Goal: Information Seeking & Learning: Understand process/instructions

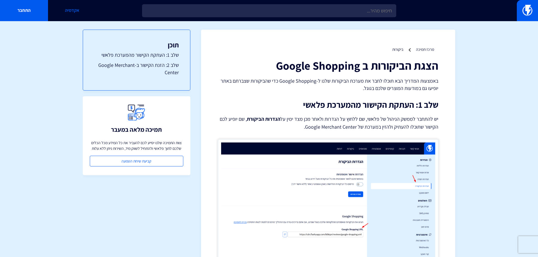
click at [61, 13] on link "אקדמיה" at bounding box center [72, 10] width 48 height 21
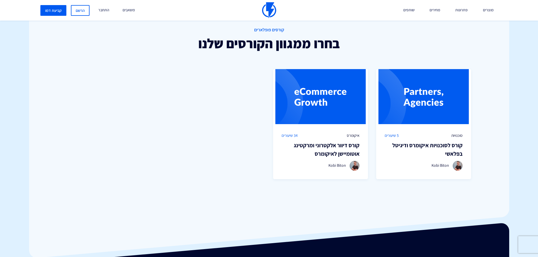
scroll to position [396, 0]
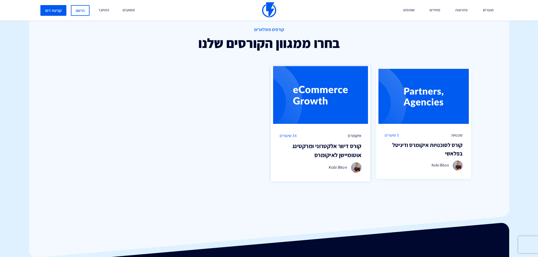
click at [345, 151] on h3 "קורס דיוור אלקטרוני ומרקטינג אוטומיישן לאיקומרס" at bounding box center [321, 151] width 82 height 18
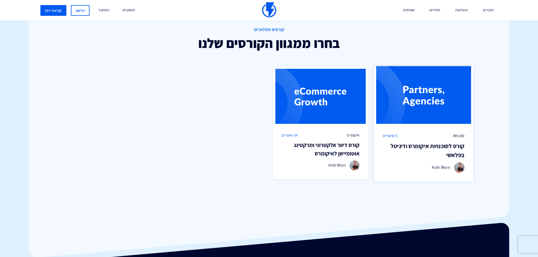
click at [418, 138] on div "סוכנויות 5 שיעורים" at bounding box center [424, 136] width 82 height 6
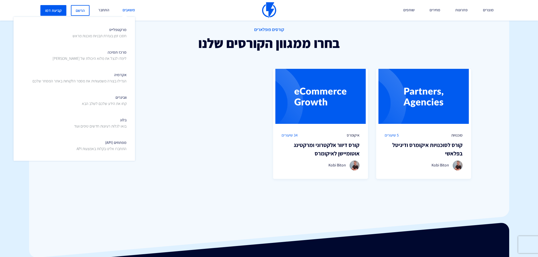
click at [131, 10] on link "משאבים" at bounding box center [128, 10] width 21 height 21
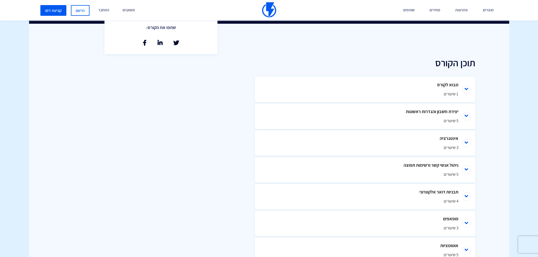
scroll to position [339, 0]
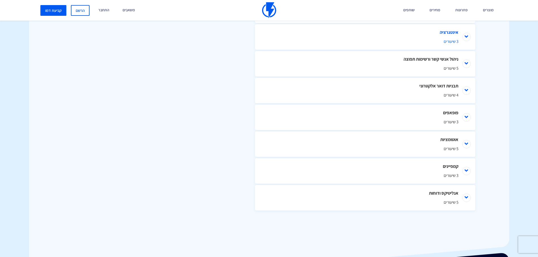
click at [465, 38] on li "אינטגרציה 3 שיעורים" at bounding box center [365, 36] width 220 height 25
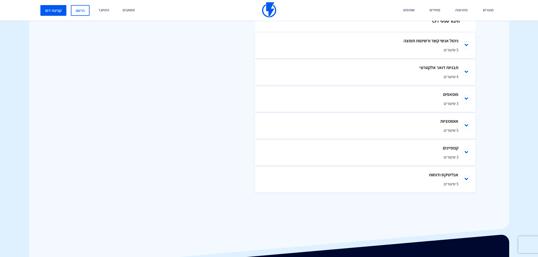
scroll to position [427, 0]
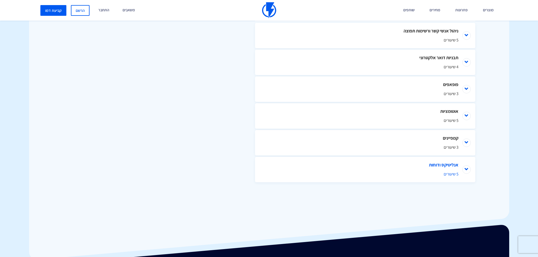
click at [466, 171] on li "אנליטיקס ודוחות 5 שיעורים" at bounding box center [365, 169] width 220 height 25
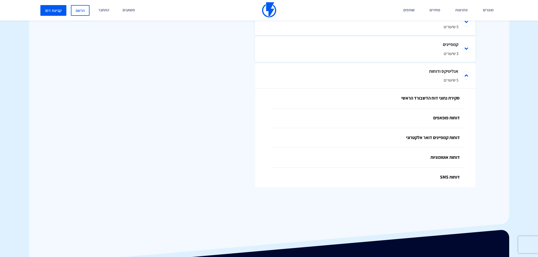
scroll to position [526, 0]
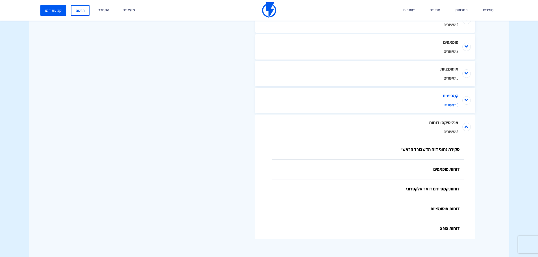
click at [465, 102] on li "קמפיינים 3 שיעורים" at bounding box center [365, 100] width 220 height 25
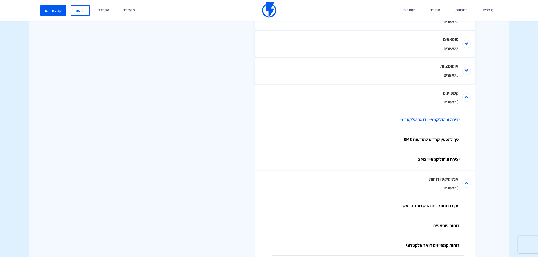
scroll to position [444, 0]
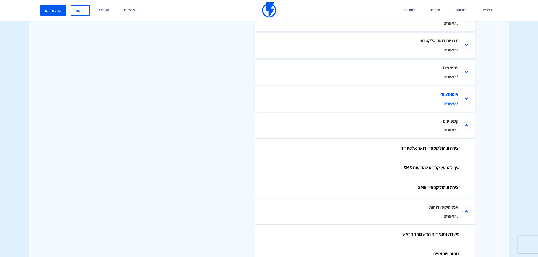
click at [466, 100] on li "אוטומציות 5 שיעורים" at bounding box center [365, 98] width 220 height 25
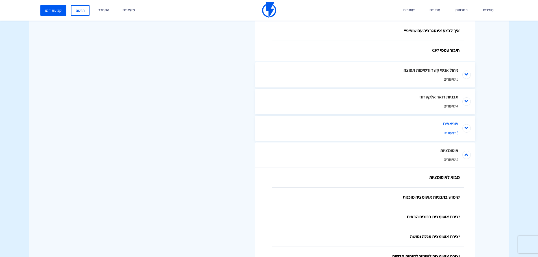
scroll to position [387, 0]
click at [461, 131] on li "פופאפים 3 שיעורים" at bounding box center [365, 128] width 220 height 25
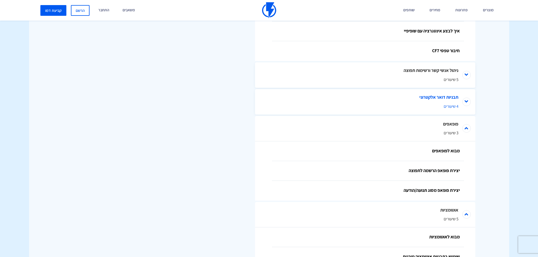
click at [467, 106] on li "תבניות דואר אלקטרוני 4 שיעורים" at bounding box center [365, 101] width 220 height 25
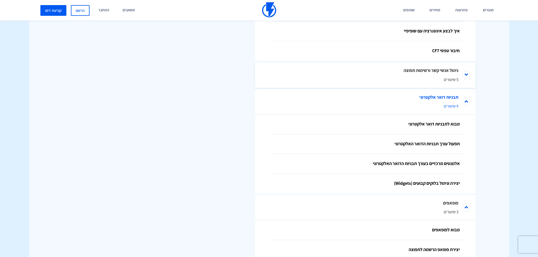
click at [467, 98] on li "תבניות דואר אלקטרוני 4 שיעורים" at bounding box center [365, 101] width 220 height 25
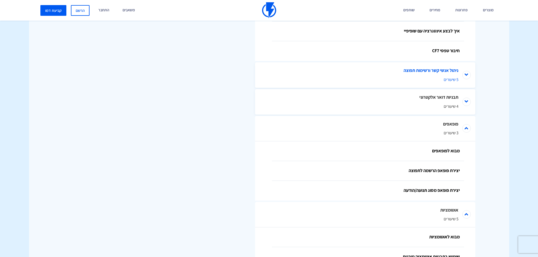
click at [469, 76] on li "ניהול אנשי קשר ורשימות תפוצה 5 שיעורים" at bounding box center [365, 74] width 220 height 25
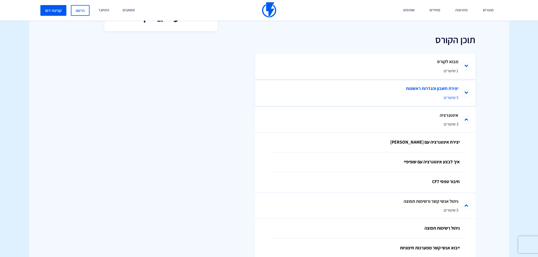
scroll to position [246, 0]
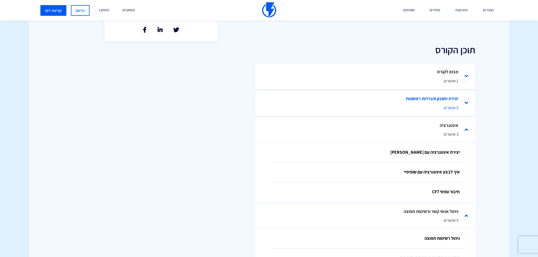
click at [467, 103] on li "יצירת חשבון והגדרות ראשונות 5 שיעורים" at bounding box center [365, 103] width 220 height 25
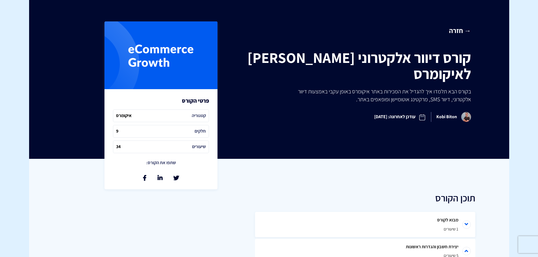
scroll to position [48, 0]
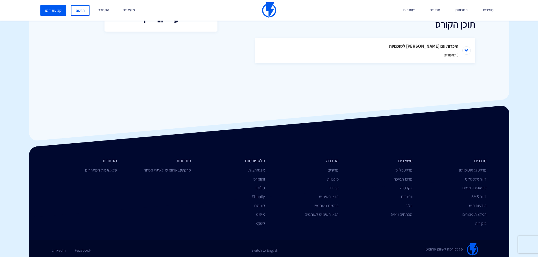
scroll to position [257, 0]
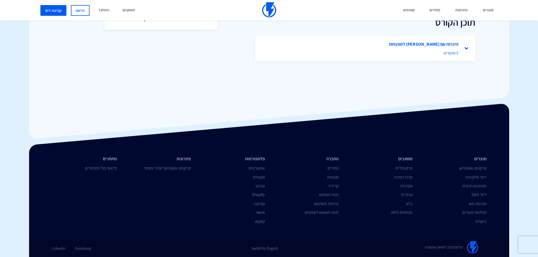
click at [461, 50] on li "היכרות עם פלאשי לסוכנויות 5 שיעורים" at bounding box center [365, 48] width 220 height 25
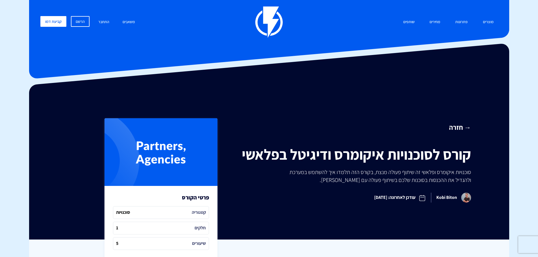
scroll to position [0, 0]
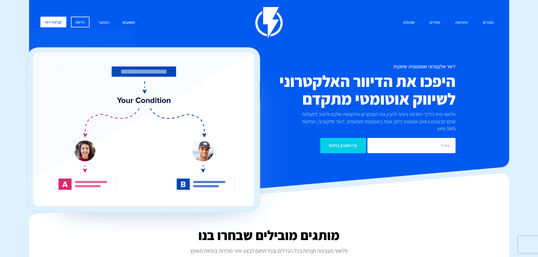
click at [125, 45] on p "חסכו זמן בעזרת תבניות מוכנות מראש" at bounding box center [100, 48] width 54 height 6
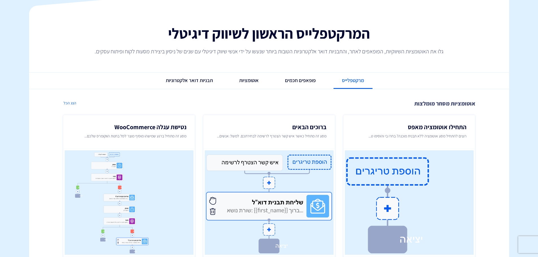
scroll to position [6, 0]
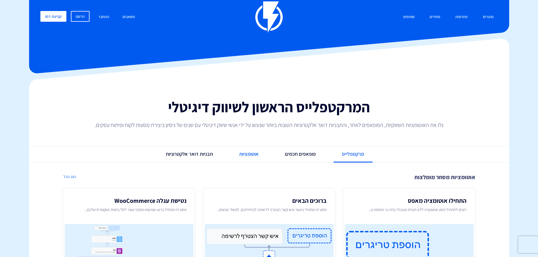
click at [248, 156] on link "אוטומציות" at bounding box center [249, 154] width 36 height 16
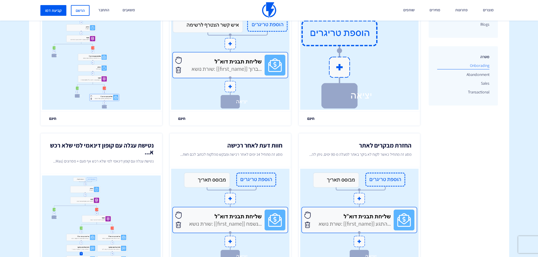
scroll to position [170, 0]
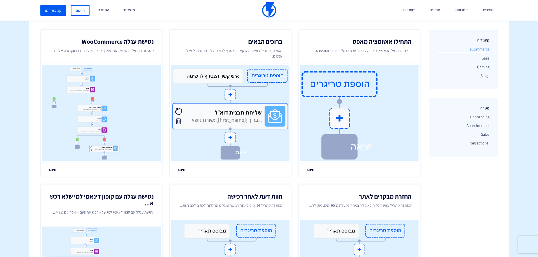
click at [486, 49] on link "eCommerce" at bounding box center [463, 49] width 52 height 8
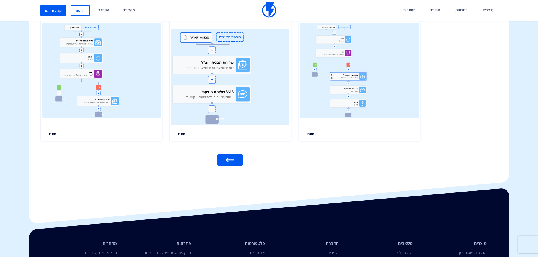
scroll to position [776, 0]
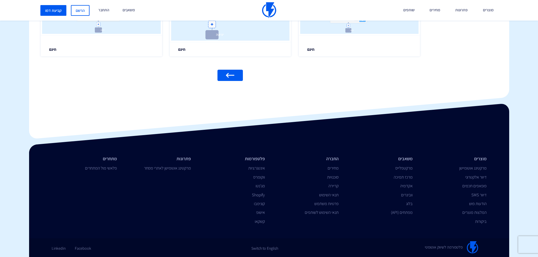
click at [222, 75] on link at bounding box center [230, 75] width 25 height 11
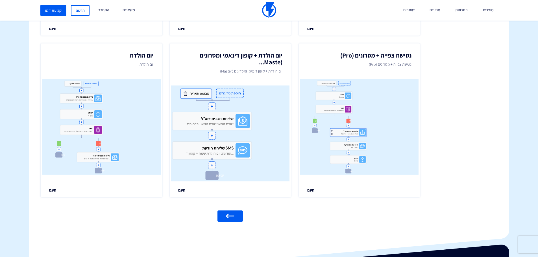
scroll to position [634, 0]
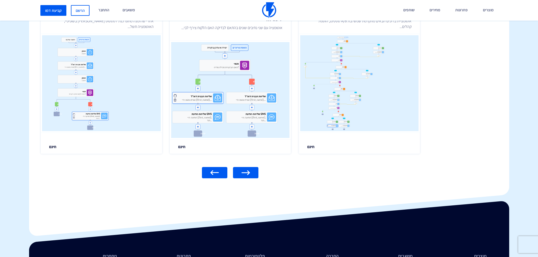
scroll to position [622, 0]
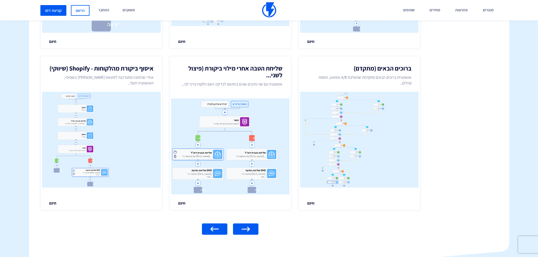
click at [221, 232] on link at bounding box center [214, 229] width 25 height 11
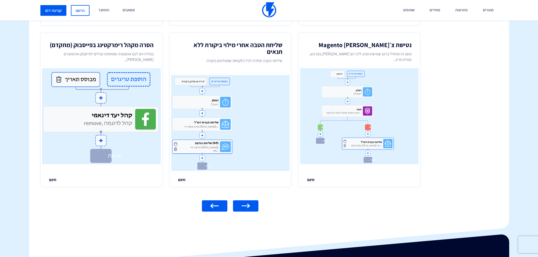
scroll to position [650, 0]
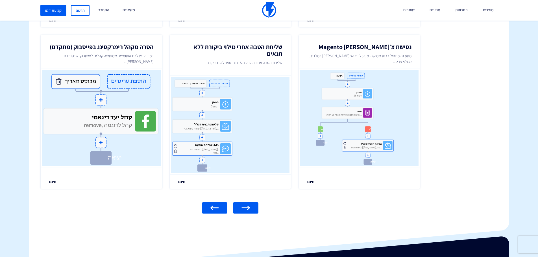
click at [219, 211] on img at bounding box center [215, 208] width 8 height 5
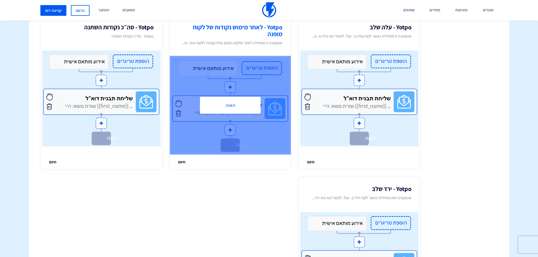
scroll to position [537, 0]
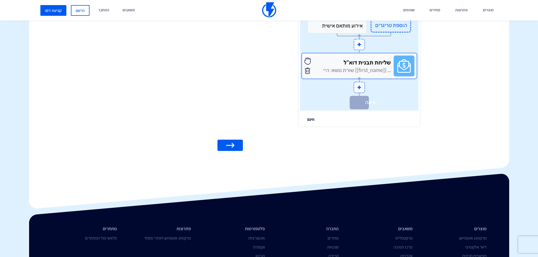
click at [237, 149] on link at bounding box center [230, 145] width 25 height 11
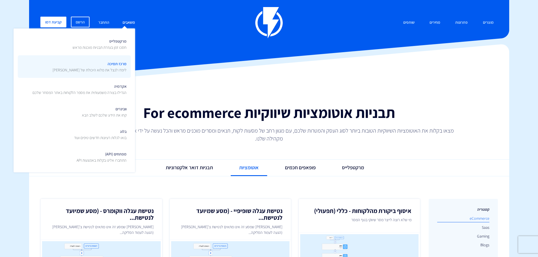
click at [128, 62] on link "מרכז תמיכה לימדו לנצל את מלוא היכולת של פלאשי" at bounding box center [74, 66] width 113 height 23
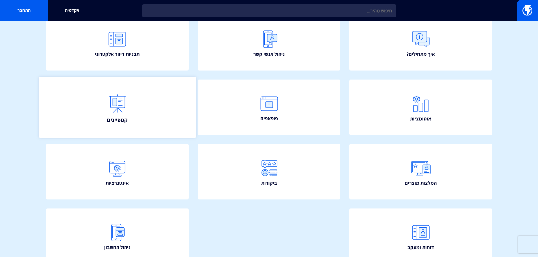
scroll to position [74, 0]
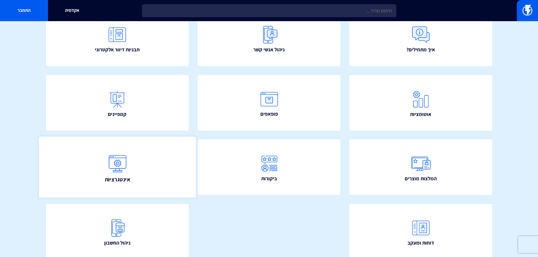
click at [151, 153] on link "אינטגרציות" at bounding box center [117, 167] width 157 height 61
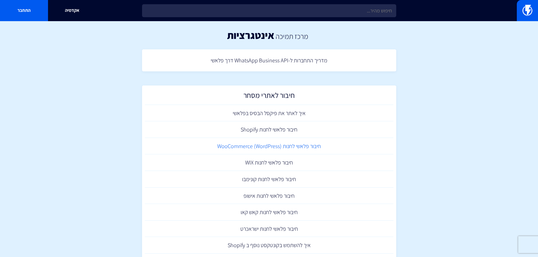
click at [241, 147] on link "חיבור פלאשי לחנות (WooCommerce (WordPress" at bounding box center [269, 146] width 249 height 17
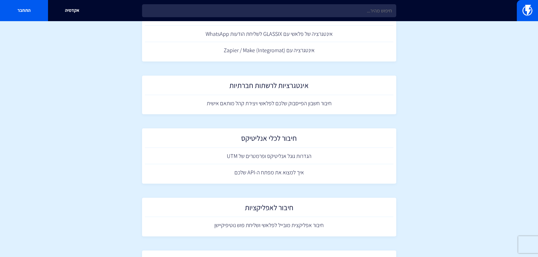
scroll to position [667, 0]
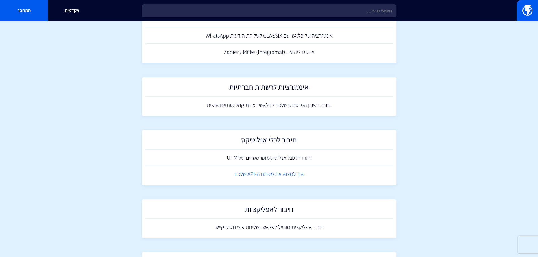
click at [302, 168] on link "איך למצוא את מפתח ה-API שלכם" at bounding box center [269, 174] width 249 height 17
click at [229, 158] on link "הגדרות גוגל אנליטיקס ופרמטרים של UTM" at bounding box center [269, 158] width 249 height 17
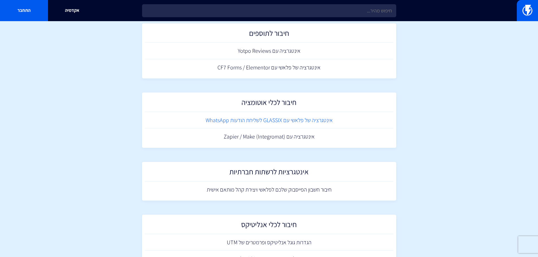
click at [246, 123] on link "אינטגרציה של פלאשי עם GLASSIX לשליחת הודעות WhatsApp" at bounding box center [269, 120] width 249 height 17
